Goal: Register for event/course

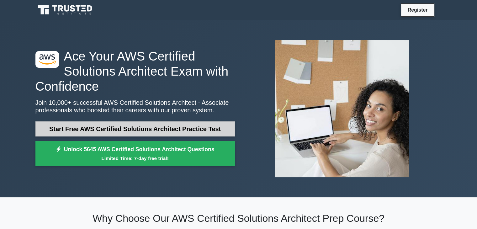
scroll to position [41, 0]
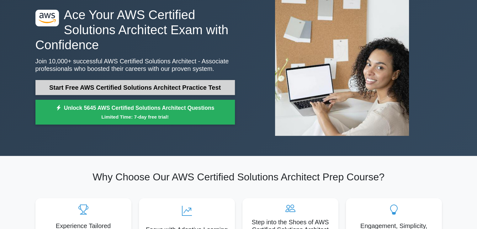
click at [128, 84] on link "Start Free AWS Certified Solutions Architect Practice Test" at bounding box center [134, 87] width 199 height 15
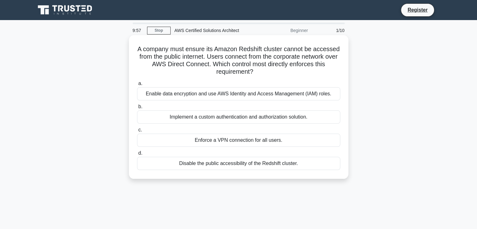
click at [171, 50] on h5 "A company must ensure its Amazon Redshift cluster cannot be accessed from the p…" at bounding box center [238, 60] width 204 height 31
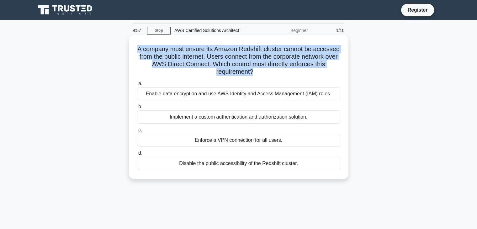
drag, startPoint x: 171, startPoint y: 50, endPoint x: 227, endPoint y: 60, distance: 56.8
click at [227, 60] on h5 "A company must ensure its Amazon Redshift cluster cannot be accessed from the p…" at bounding box center [238, 60] width 204 height 31
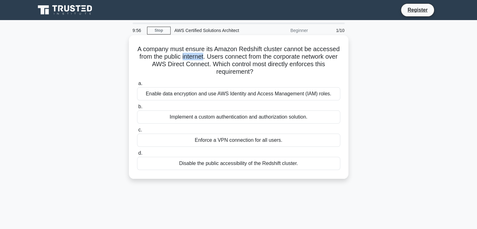
click at [227, 60] on h5 "A company must ensure its Amazon Redshift cluster cannot be accessed from the p…" at bounding box center [238, 60] width 204 height 31
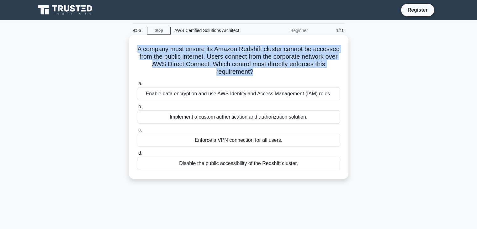
click at [227, 60] on h5 "A company must ensure its Amazon Redshift cluster cannot be accessed from the p…" at bounding box center [238, 60] width 204 height 31
click at [250, 57] on h5 "A company must ensure its Amazon Redshift cluster cannot be accessed from the p…" at bounding box center [238, 60] width 204 height 31
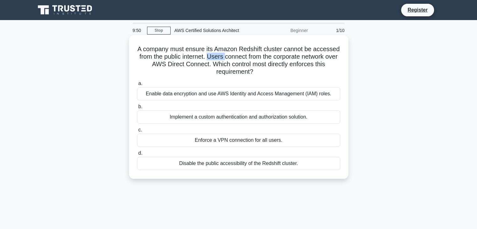
click at [250, 57] on h5 "A company must ensure its Amazon Redshift cluster cannot be accessed from the p…" at bounding box center [238, 60] width 204 height 31
click at [182, 65] on h5 "A company must ensure its Amazon Redshift cluster cannot be accessed from the p…" at bounding box center [238, 60] width 204 height 31
click at [271, 66] on h5 "A company must ensure its Amazon Redshift cluster cannot be accessed from the p…" at bounding box center [238, 60] width 204 height 31
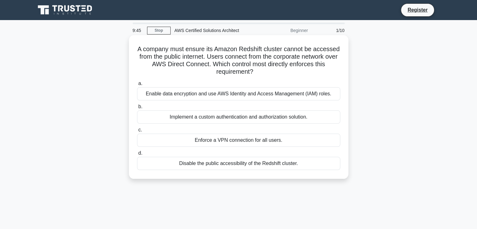
click at [294, 65] on h5 "A company must ensure its Amazon Redshift cluster cannot be accessed from the p…" at bounding box center [238, 60] width 204 height 31
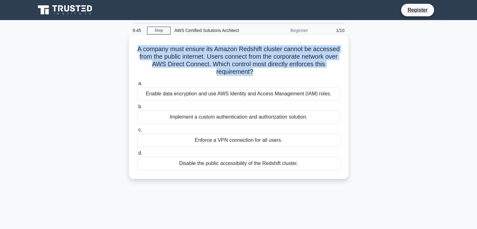
click at [294, 65] on h5 "A company must ensure its Amazon Redshift cluster cannot be accessed from the p…" at bounding box center [238, 60] width 204 height 31
click at [269, 66] on h5 "A company must ensure its Amazon Redshift cluster cannot be accessed from the p…" at bounding box center [238, 60] width 204 height 31
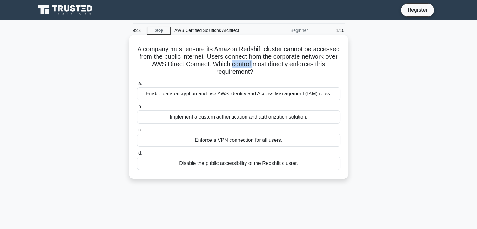
click at [269, 66] on h5 "A company must ensure its Amazon Redshift cluster cannot be accessed from the p…" at bounding box center [238, 60] width 204 height 31
click at [230, 72] on h5 "A company must ensure its Amazon Redshift cluster cannot be accessed from the p…" at bounding box center [238, 60] width 204 height 31
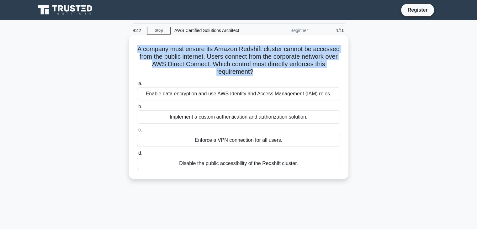
click at [230, 72] on h5 "A company must ensure its Amazon Redshift cluster cannot be accessed from the p…" at bounding box center [238, 60] width 204 height 31
click at [213, 71] on h5 "A company must ensure its Amazon Redshift cluster cannot be accessed from the p…" at bounding box center [238, 60] width 204 height 31
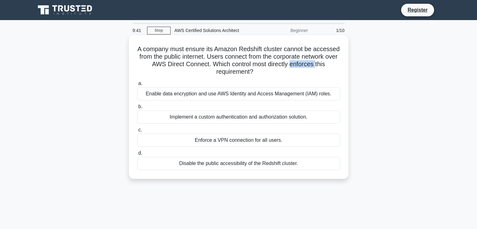
click at [213, 71] on h5 "A company must ensure its Amazon Redshift cluster cannot be accessed from the p…" at bounding box center [238, 60] width 204 height 31
click at [219, 142] on div "Enforce a VPN connection for all users." at bounding box center [238, 140] width 203 height 13
click at [137, 132] on input "c. Enforce a VPN connection for all users." at bounding box center [137, 130] width 0 height 4
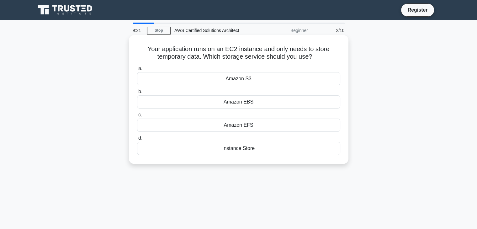
click at [192, 51] on h5 "Your application runs on an EC2 instance and only needs to store temporary data…" at bounding box center [238, 53] width 204 height 16
click at [239, 146] on div "Instance Store" at bounding box center [238, 148] width 203 height 13
click at [137, 140] on input "d. Instance Store" at bounding box center [137, 138] width 0 height 4
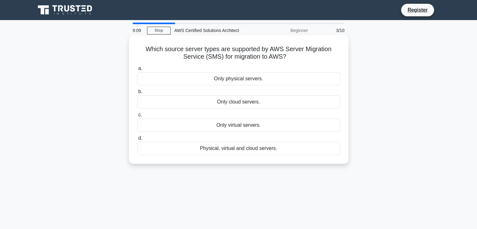
click at [238, 151] on div "Physical, virtual and cloud servers." at bounding box center [238, 148] width 203 height 13
click at [137, 140] on input "d. Physical, virtual and cloud servers." at bounding box center [137, 138] width 0 height 4
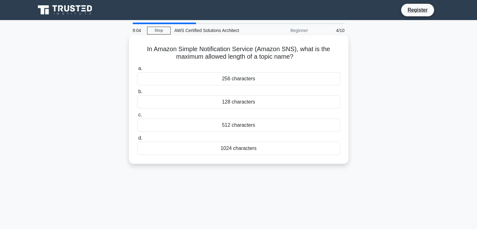
click at [226, 128] on div "512 characters" at bounding box center [238, 125] width 203 height 13
click at [137, 117] on input "c. 512 characters" at bounding box center [137, 115] width 0 height 4
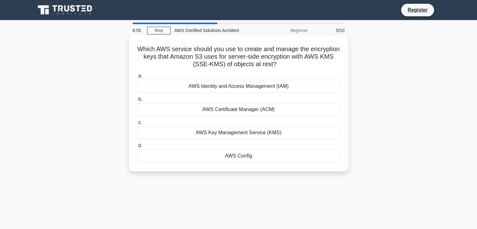
click at [237, 133] on div "AWS Key Management Service (KMS)" at bounding box center [238, 132] width 203 height 13
click at [137, 124] on input "c. AWS Key Management Service (KMS)" at bounding box center [137, 122] width 0 height 4
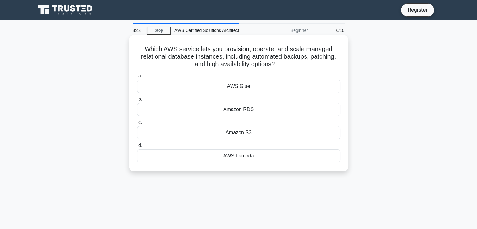
click at [238, 111] on div "Amazon RDS" at bounding box center [238, 109] width 203 height 13
click at [137, 101] on input "b. Amazon RDS" at bounding box center [137, 99] width 0 height 4
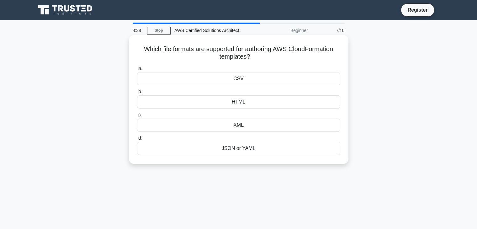
click at [240, 147] on div "JSON or YAML" at bounding box center [238, 148] width 203 height 13
click at [137, 140] on input "d. JSON or YAML" at bounding box center [137, 138] width 0 height 4
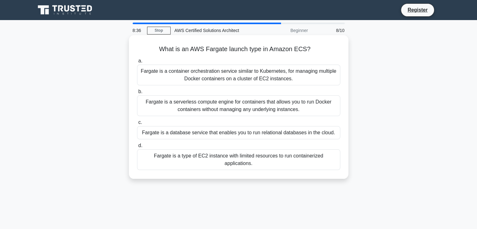
click at [185, 48] on h5 "What is an AWS Fargate launch type in Amazon ECS? .spinner_0XTQ{transform-origi…" at bounding box center [238, 49] width 204 height 8
click at [242, 48] on h5 "What is an AWS Fargate launch type in Amazon ECS? .spinner_0XTQ{transform-origi…" at bounding box center [238, 49] width 204 height 8
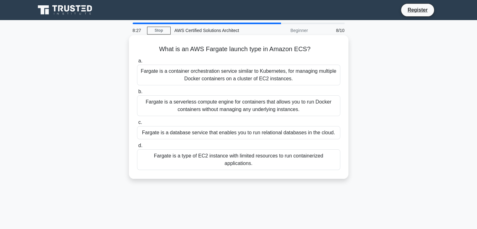
click at [202, 107] on div "Fargate is a serverless compute engine for containers that allows you to run Do…" at bounding box center [238, 105] width 203 height 21
click at [137, 94] on input "b. Fargate is a serverless compute engine for containers that allows you to run…" at bounding box center [137, 92] width 0 height 4
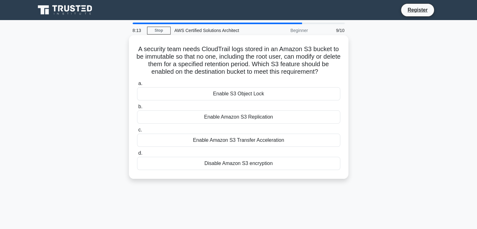
click at [222, 96] on div "Enable S3 Object Lock" at bounding box center [238, 93] width 203 height 13
click at [137, 86] on input "a. Enable S3 Object Lock" at bounding box center [137, 84] width 0 height 4
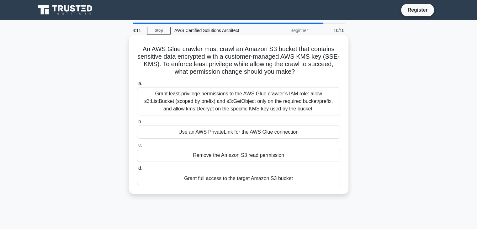
click at [156, 48] on h5 "An AWS Glue crawler must crawl an Amazon S3 bucket that contains sensitive data…" at bounding box center [238, 60] width 204 height 31
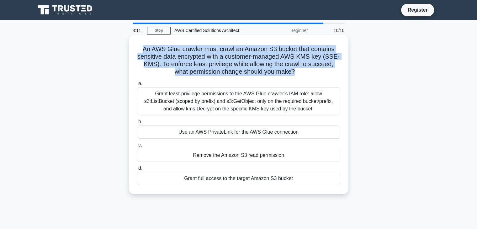
click at [156, 48] on h5 "An AWS Glue crawler must crawl an Amazon S3 bucket that contains sensitive data…" at bounding box center [238, 60] width 204 height 31
click at [191, 53] on h5 "An AWS Glue crawler must crawl an Amazon S3 bucket that contains sensitive data…" at bounding box center [238, 60] width 204 height 31
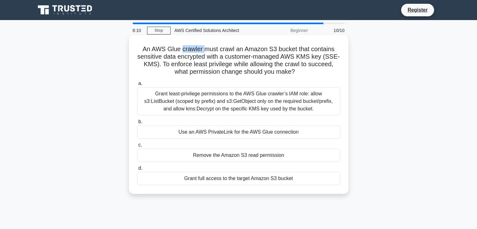
click at [191, 53] on h5 "An AWS Glue crawler must crawl an Amazon S3 bucket that contains sensitive data…" at bounding box center [238, 60] width 204 height 31
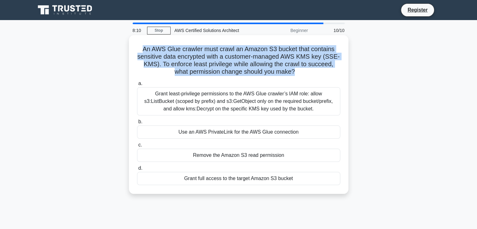
click at [191, 53] on h5 "An AWS Glue crawler must crawl an Amazon S3 bucket that contains sensitive data…" at bounding box center [238, 60] width 204 height 31
click at [209, 55] on h5 "An AWS Glue crawler must crawl an Amazon S3 bucket that contains sensitive data…" at bounding box center [238, 60] width 204 height 31
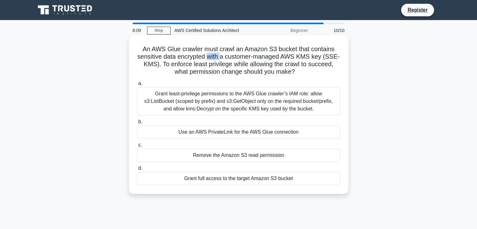
click at [209, 55] on h5 "An AWS Glue crawler must crawl an Amazon S3 bucket that contains sensitive data…" at bounding box center [238, 60] width 204 height 31
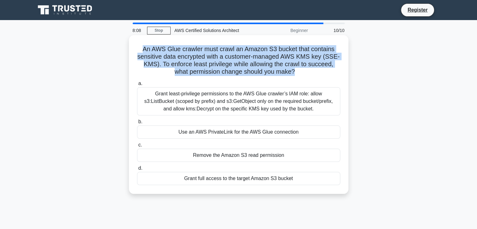
drag, startPoint x: 209, startPoint y: 55, endPoint x: 232, endPoint y: 55, distance: 22.3
click at [232, 55] on h5 "An AWS Glue crawler must crawl an Amazon S3 bucket that contains sensitive data…" at bounding box center [238, 60] width 204 height 31
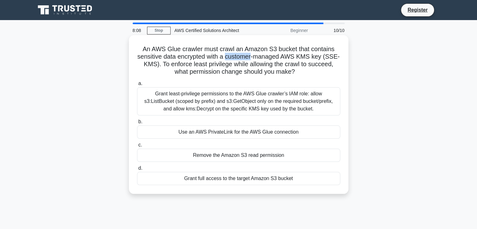
click at [232, 55] on h5 "An AWS Glue crawler must crawl an Amazon S3 bucket that contains sensitive data…" at bounding box center [238, 60] width 204 height 31
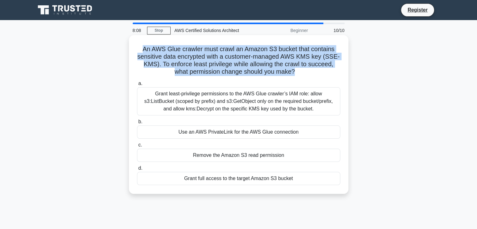
click at [232, 55] on h5 "An AWS Glue crawler must crawl an Amazon S3 bucket that contains sensitive data…" at bounding box center [238, 60] width 204 height 31
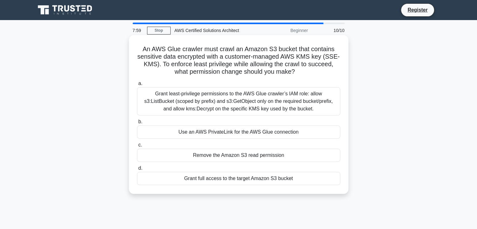
click at [224, 135] on div "Use an AWS PrivateLink for the AWS Glue connection" at bounding box center [238, 131] width 203 height 13
click at [137, 124] on input "b. Use an AWS PrivateLink for the AWS Glue connection" at bounding box center [137, 122] width 0 height 4
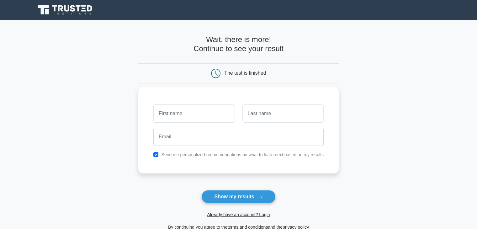
click at [189, 115] on input "text" at bounding box center [193, 113] width 81 height 18
type input "[PERSON_NAME]"
click at [247, 122] on div at bounding box center [283, 113] width 89 height 23
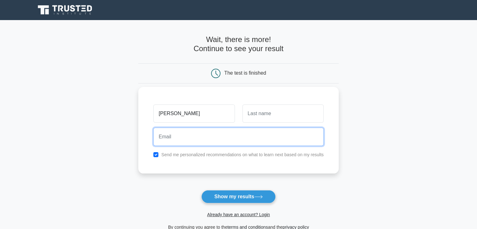
click at [226, 142] on input "email" at bounding box center [238, 137] width 170 height 18
type input "[EMAIL_ADDRESS][DOMAIN_NAME]"
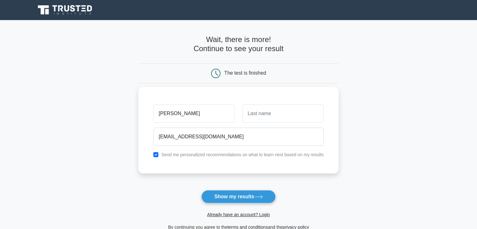
click at [161, 156] on div "Send me personalized recommendations on what to learn next based on my results" at bounding box center [239, 155] width 178 height 8
click at [156, 155] on input "checkbox" at bounding box center [155, 154] width 5 height 5
checkbox input "true"
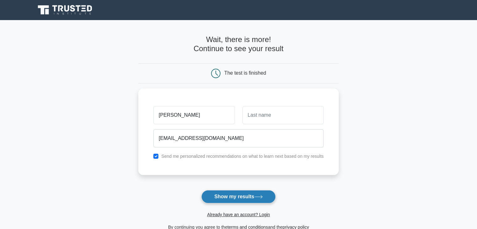
click at [230, 197] on button "Show my results" at bounding box center [238, 196] width 74 height 13
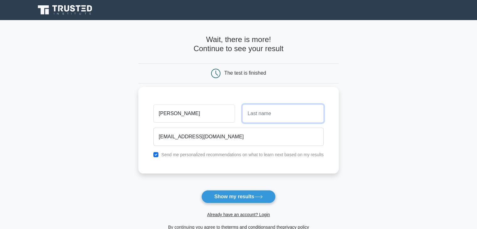
click at [273, 114] on input "text" at bounding box center [282, 113] width 81 height 18
type input "Nagari"
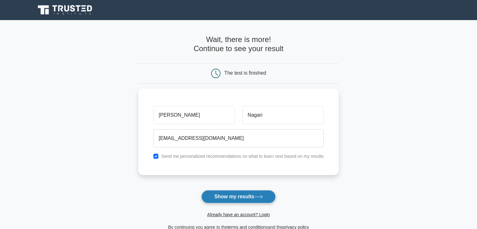
click at [242, 200] on button "Show my results" at bounding box center [238, 196] width 74 height 13
